Goal: Information Seeking & Learning: Learn about a topic

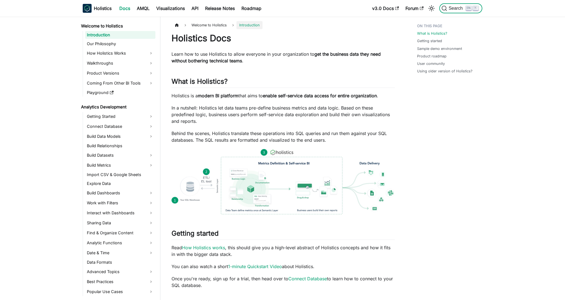
click at [455, 5] on button "Search K" at bounding box center [461, 8] width 43 height 10
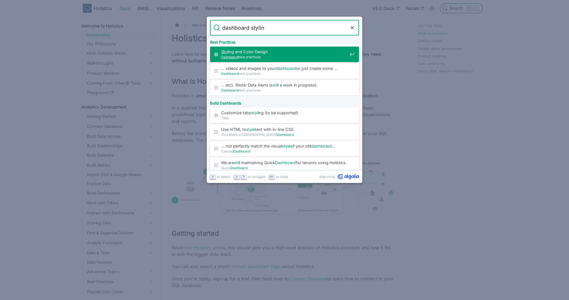
type input "dashboard styling"
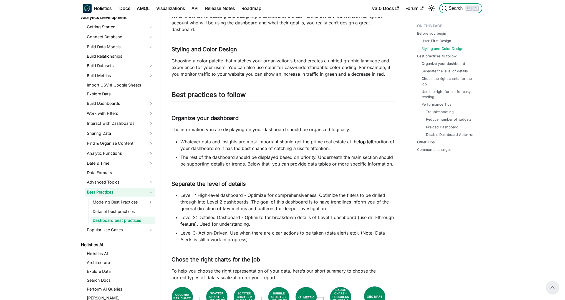
scroll to position [123, 0]
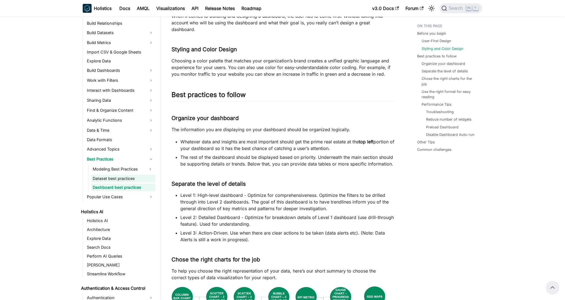
click at [120, 177] on link "Dataset best practices" at bounding box center [123, 179] width 64 height 8
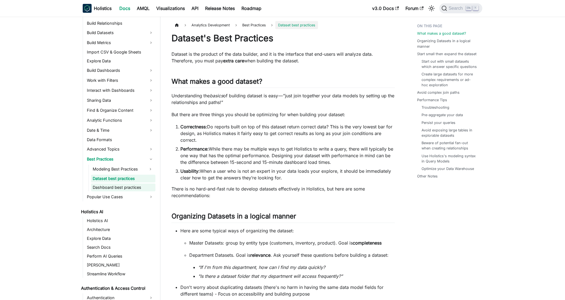
click at [123, 186] on link "Dashboard best practices" at bounding box center [123, 188] width 64 height 8
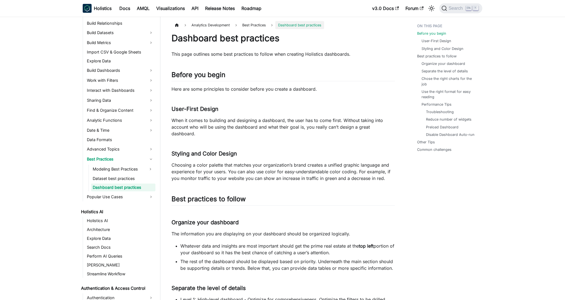
click at [119, 189] on link "Dashboard best practices" at bounding box center [123, 188] width 64 height 8
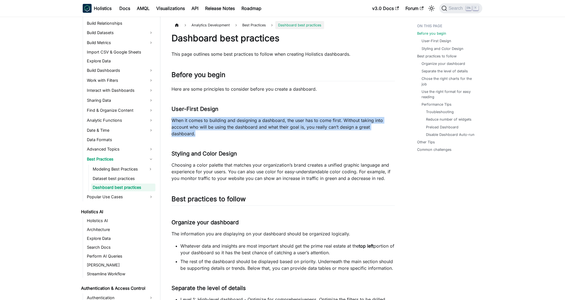
drag, startPoint x: 166, startPoint y: 117, endPoint x: 405, endPoint y: 126, distance: 239.2
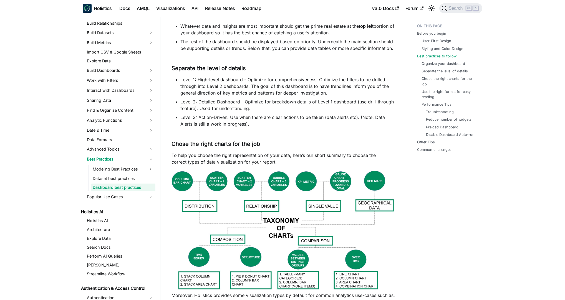
scroll to position [320, 0]
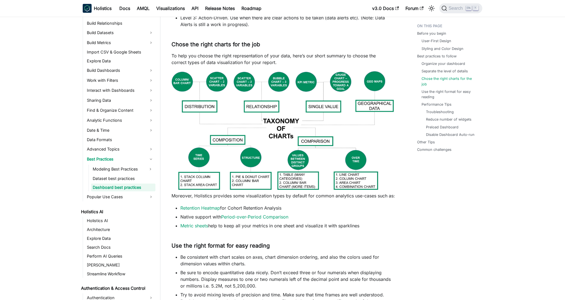
click at [284, 115] on img at bounding box center [284, 131] width 224 height 120
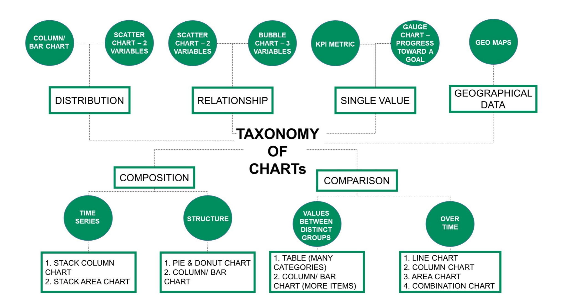
click at [284, 115] on img at bounding box center [283, 157] width 516 height 277
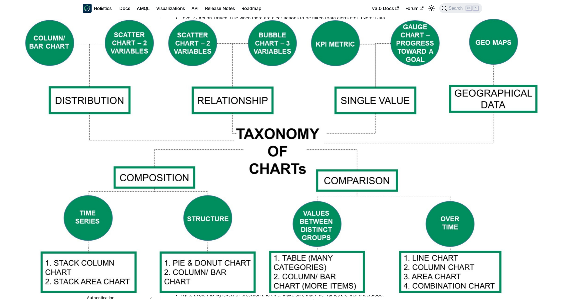
click at [378, 171] on img at bounding box center [283, 157] width 516 height 277
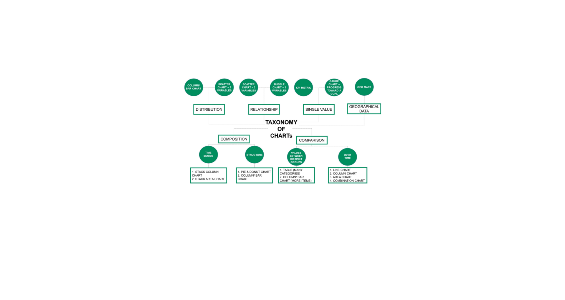
click at [455, 183] on div at bounding box center [282, 150] width 565 height 300
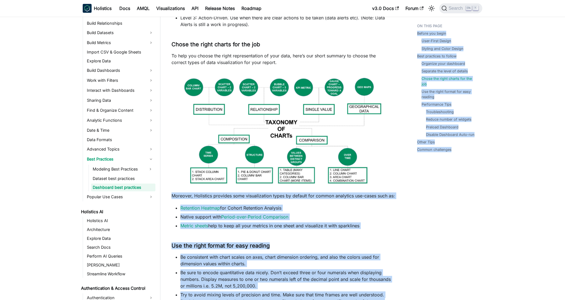
drag, startPoint x: 172, startPoint y: 189, endPoint x: 444, endPoint y: 194, distance: 272.7
click at [444, 194] on div "Analytics Development Best Practices Dashboard best practices On this page Dash…" at bounding box center [324, 216] width 328 height 1031
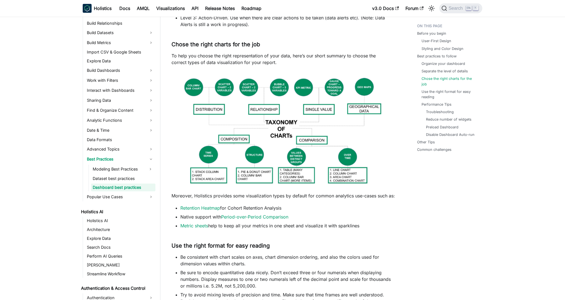
click at [444, 194] on div "Before you begin User-First Design Styling and Color Design Best practices to f…" at bounding box center [447, 216] width 82 height 1031
drag, startPoint x: 167, startPoint y: 189, endPoint x: 395, endPoint y: 216, distance: 229.0
click at [395, 216] on article "Analytics Development Best Practices Dashboard best practices On this page Dash…" at bounding box center [283, 191] width 232 height 981
click at [395, 223] on li "Metric sheets help to keep all your metrics in one sheet and visualize it with …" at bounding box center [287, 226] width 215 height 7
drag, startPoint x: 375, startPoint y: 221, endPoint x: 169, endPoint y: 185, distance: 209.1
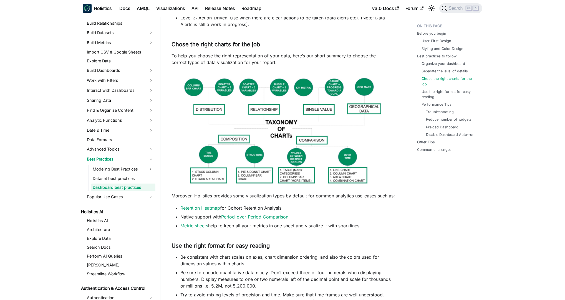
click at [169, 185] on article "Analytics Development Best Practices Dashboard best practices On this page Dash…" at bounding box center [283, 191] width 232 height 981
drag, startPoint x: 171, startPoint y: 188, endPoint x: 386, endPoint y: 219, distance: 217.4
click at [386, 219] on div "Dashboard best practices This page outlines some best practices to follow when …" at bounding box center [284, 197] width 224 height 969
click at [386, 223] on li "Metric sheets help to keep all your metrics in one sheet and visualize it with …" at bounding box center [287, 226] width 215 height 7
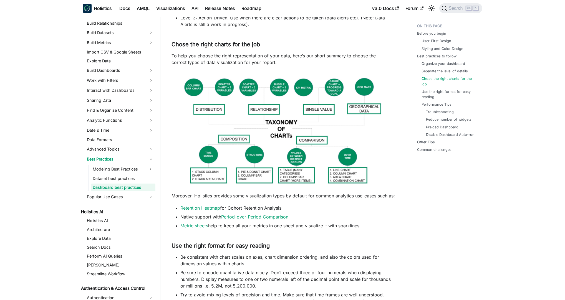
click at [404, 202] on div "Analytics Development Best Practices Dashboard best practices On this page Dash…" at bounding box center [283, 216] width 246 height 1031
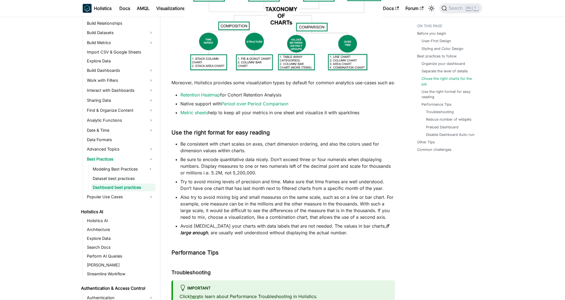
scroll to position [506, 0]
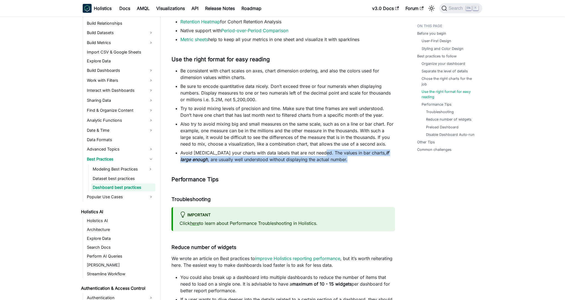
drag, startPoint x: 327, startPoint y: 146, endPoint x: 380, endPoint y: 153, distance: 54.3
click at [380, 153] on li "Avoid [MEDICAL_DATA] your charts with data labels that are not needed. The valu…" at bounding box center [287, 156] width 215 height 13
drag, startPoint x: 354, startPoint y: 152, endPoint x: 181, endPoint y: 144, distance: 172.9
click at [181, 150] on li "Avoid [MEDICAL_DATA] your charts with data labels that are not needed. The valu…" at bounding box center [287, 156] width 215 height 13
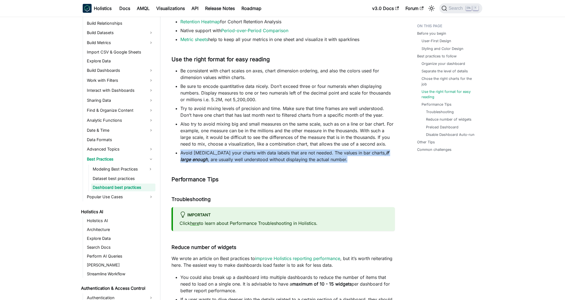
click at [181, 150] on li "Avoid [MEDICAL_DATA] your charts with data labels that are not needed. The valu…" at bounding box center [287, 156] width 215 height 13
drag, startPoint x: 181, startPoint y: 144, endPoint x: 395, endPoint y: 151, distance: 213.4
click at [395, 151] on li "Avoid [MEDICAL_DATA] your charts with data labels that are not needed. The valu…" at bounding box center [287, 156] width 215 height 13
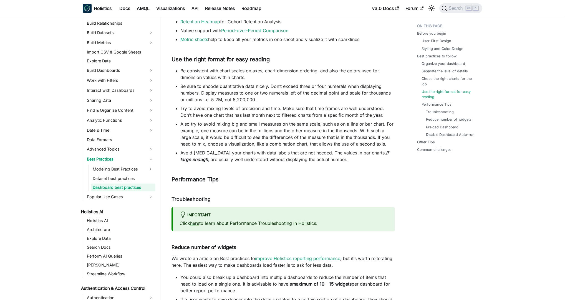
click at [400, 134] on div "Analytics Development Best Practices Dashboard best practices On this page Dash…" at bounding box center [283, 30] width 246 height 1031
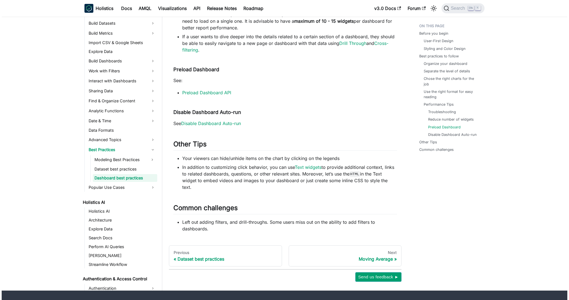
scroll to position [771, 0]
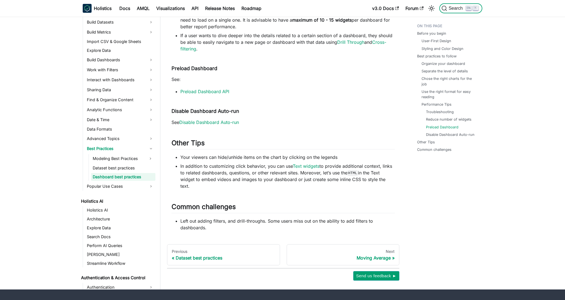
click at [462, 4] on button "Search K" at bounding box center [461, 8] width 43 height 10
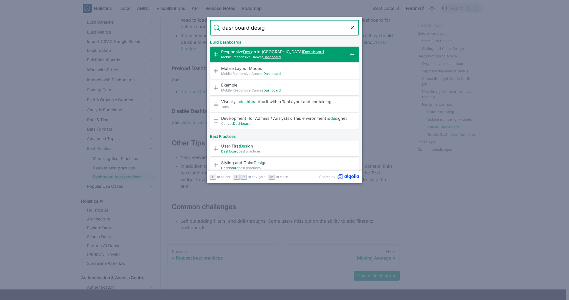
type input "dashboard design"
click at [288, 27] on input "dashboard design" at bounding box center [284, 28] width 129 height 16
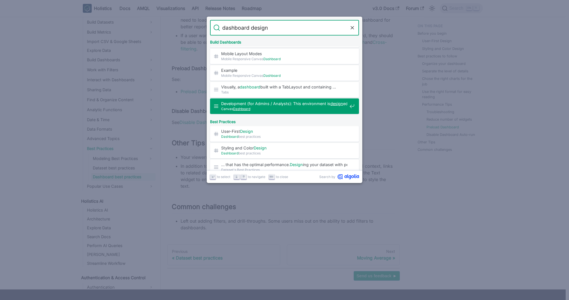
scroll to position [27, 0]
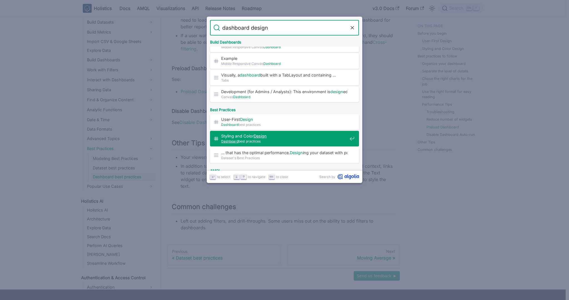
click at [275, 137] on span "Styling and Color Design ​" at bounding box center [284, 136] width 126 height 5
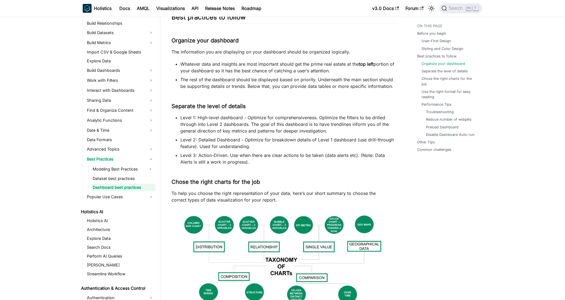
scroll to position [258, 0]
